Goal: Navigation & Orientation: Find specific page/section

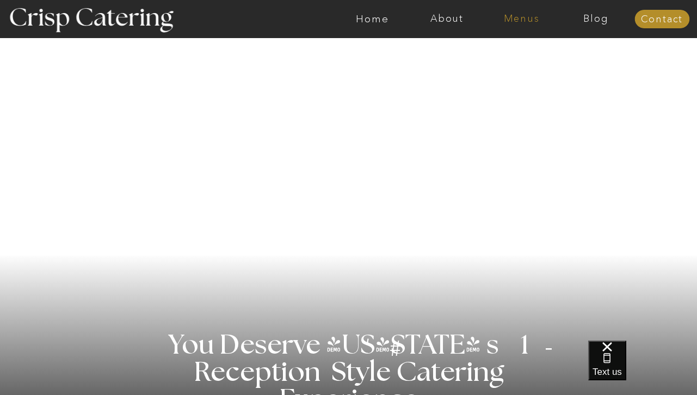
click at [513, 14] on nav "Menus" at bounding box center [521, 19] width 75 height 11
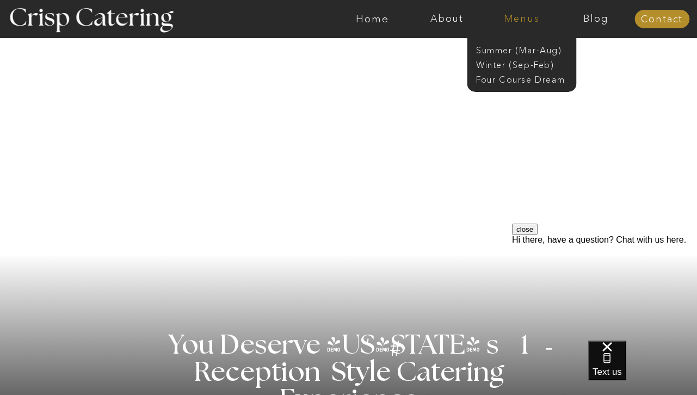
click at [520, 19] on nav "Menus" at bounding box center [521, 19] width 75 height 11
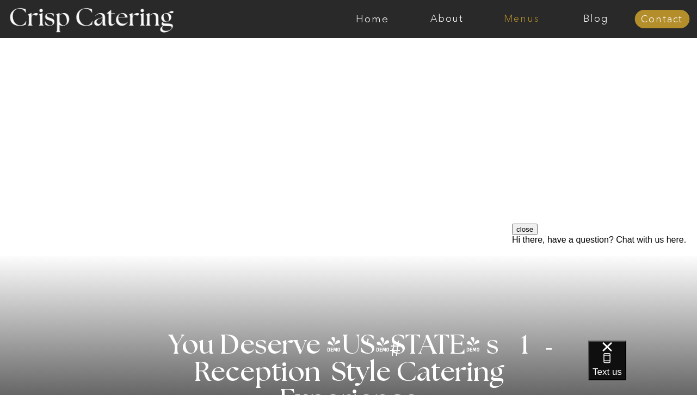
click at [525, 20] on nav "Menus" at bounding box center [521, 19] width 75 height 11
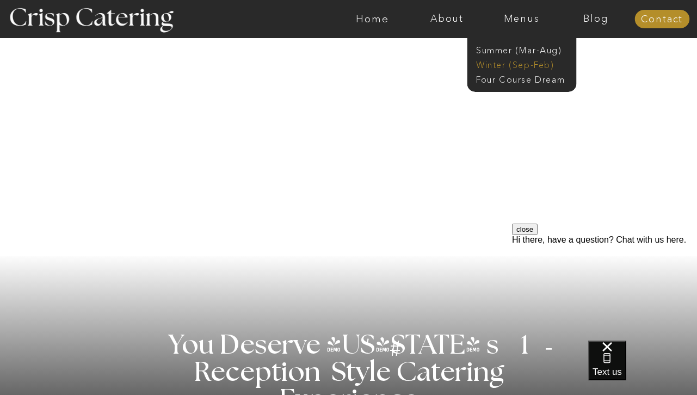
click at [543, 66] on nav "Winter (Sep-Feb)" at bounding box center [520, 64] width 89 height 10
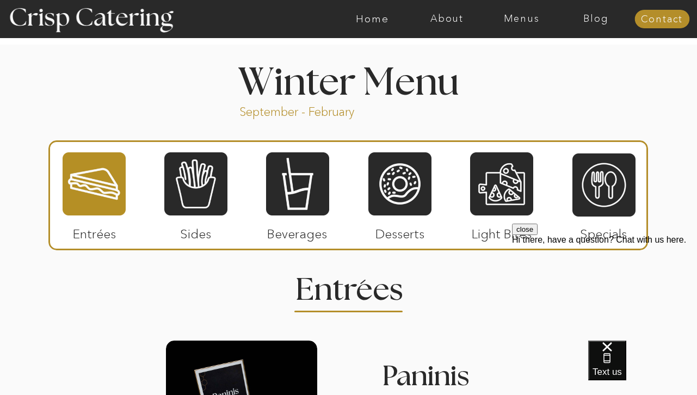
scroll to position [1178, 0]
